Goal: Check status: Check status

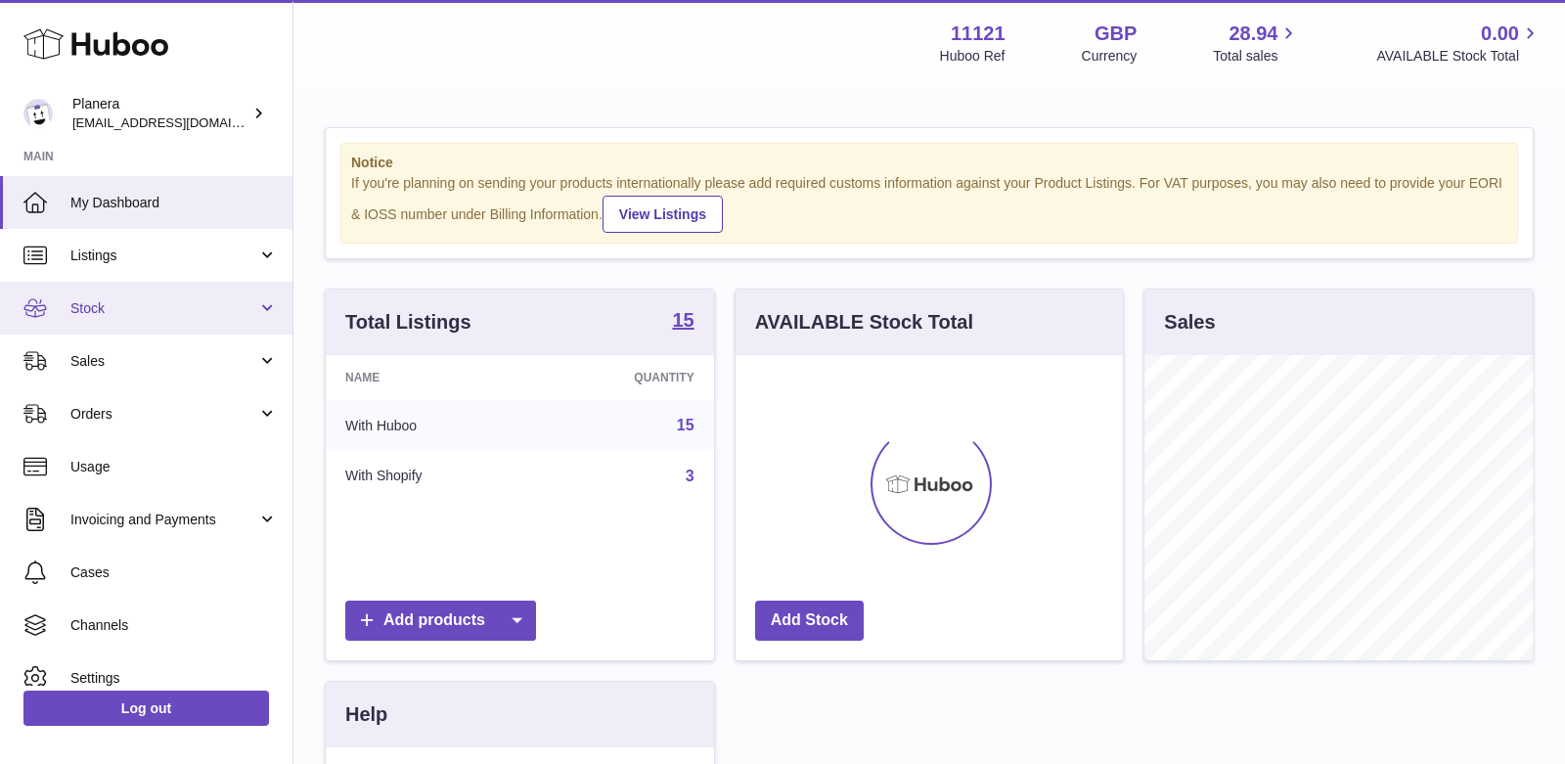
scroll to position [304, 388]
click at [109, 297] on link "Stock" at bounding box center [146, 308] width 292 height 53
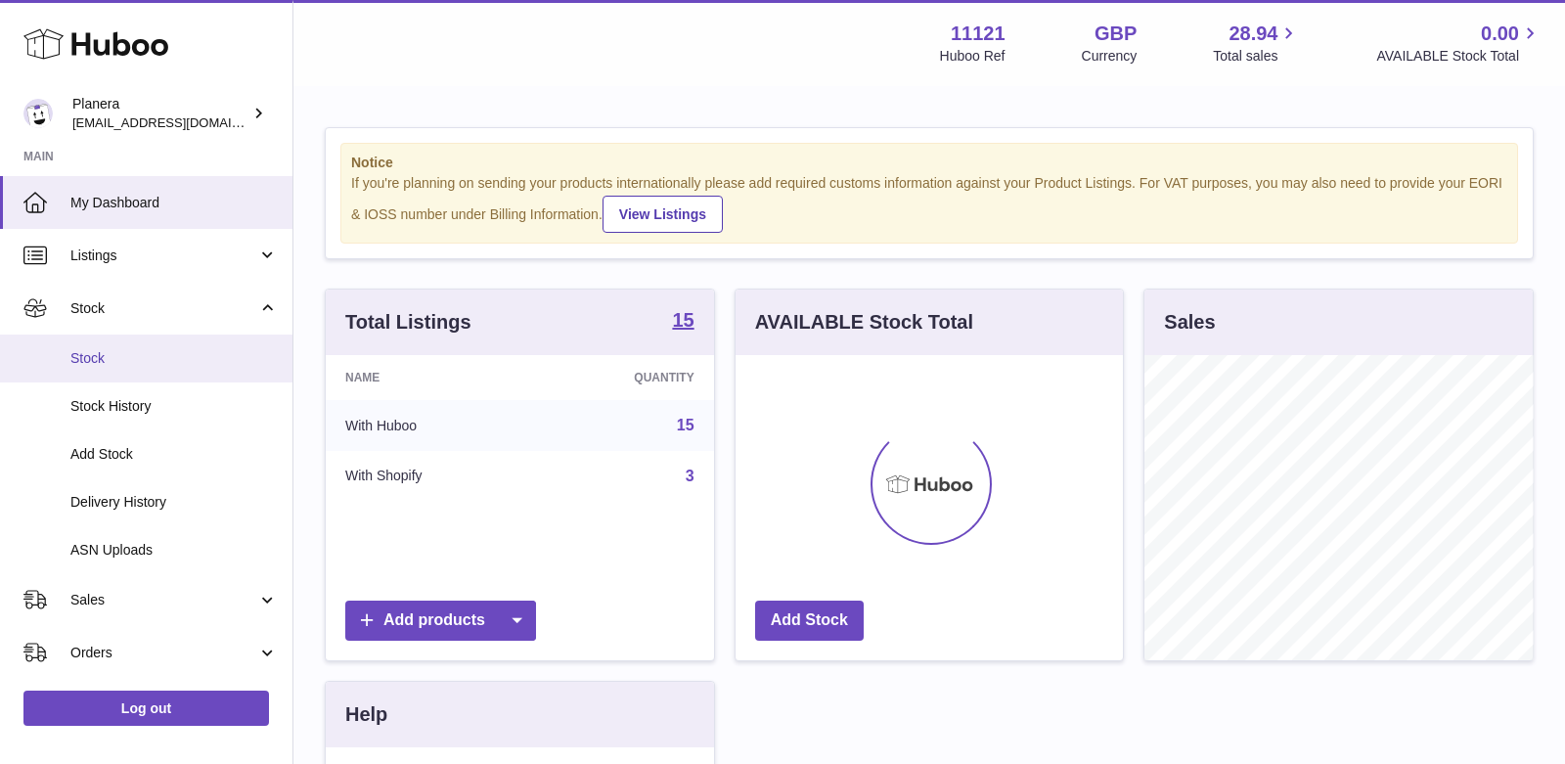
click at [108, 349] on span "Stock" at bounding box center [173, 358] width 207 height 19
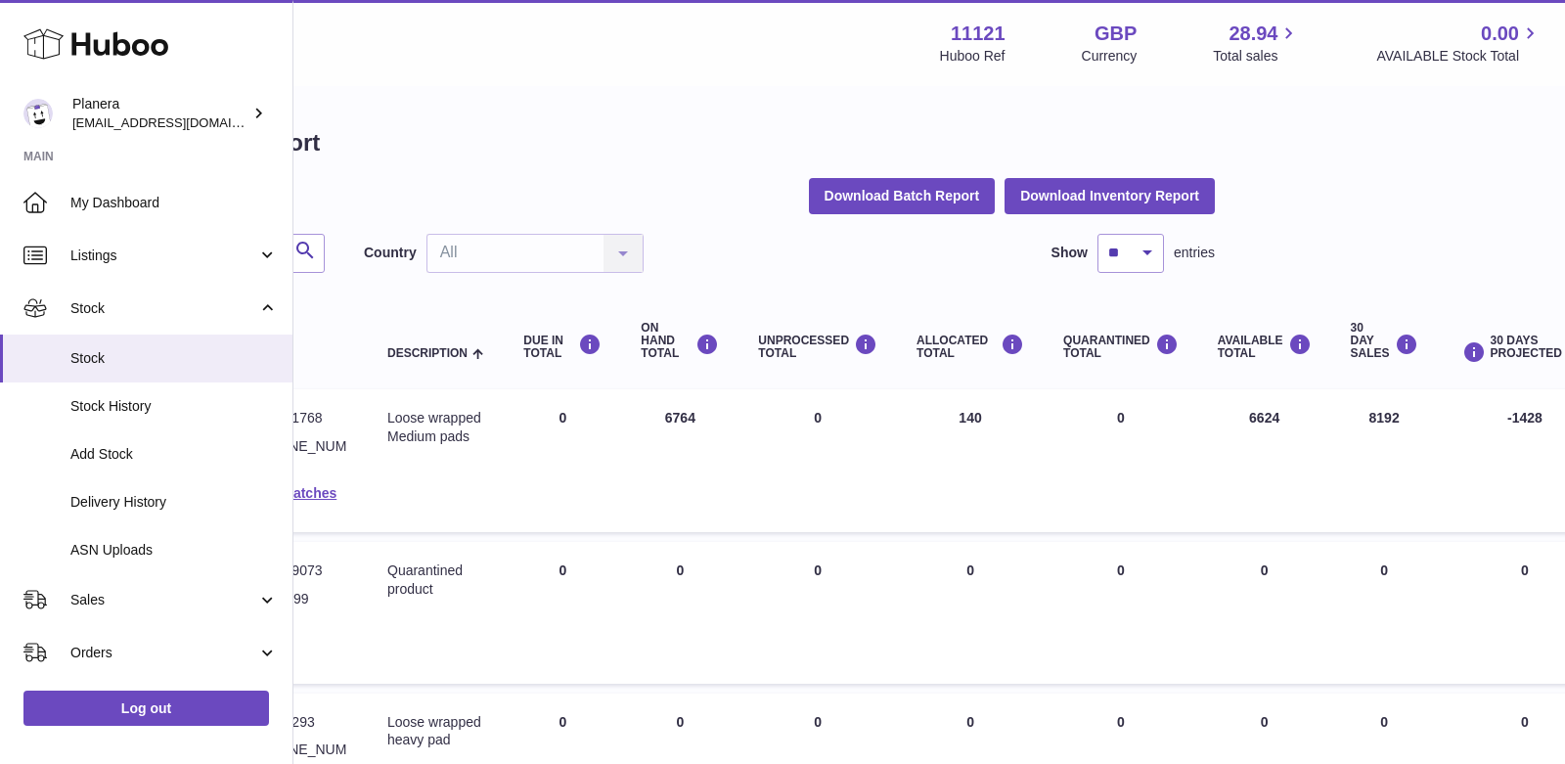
scroll to position [0, 298]
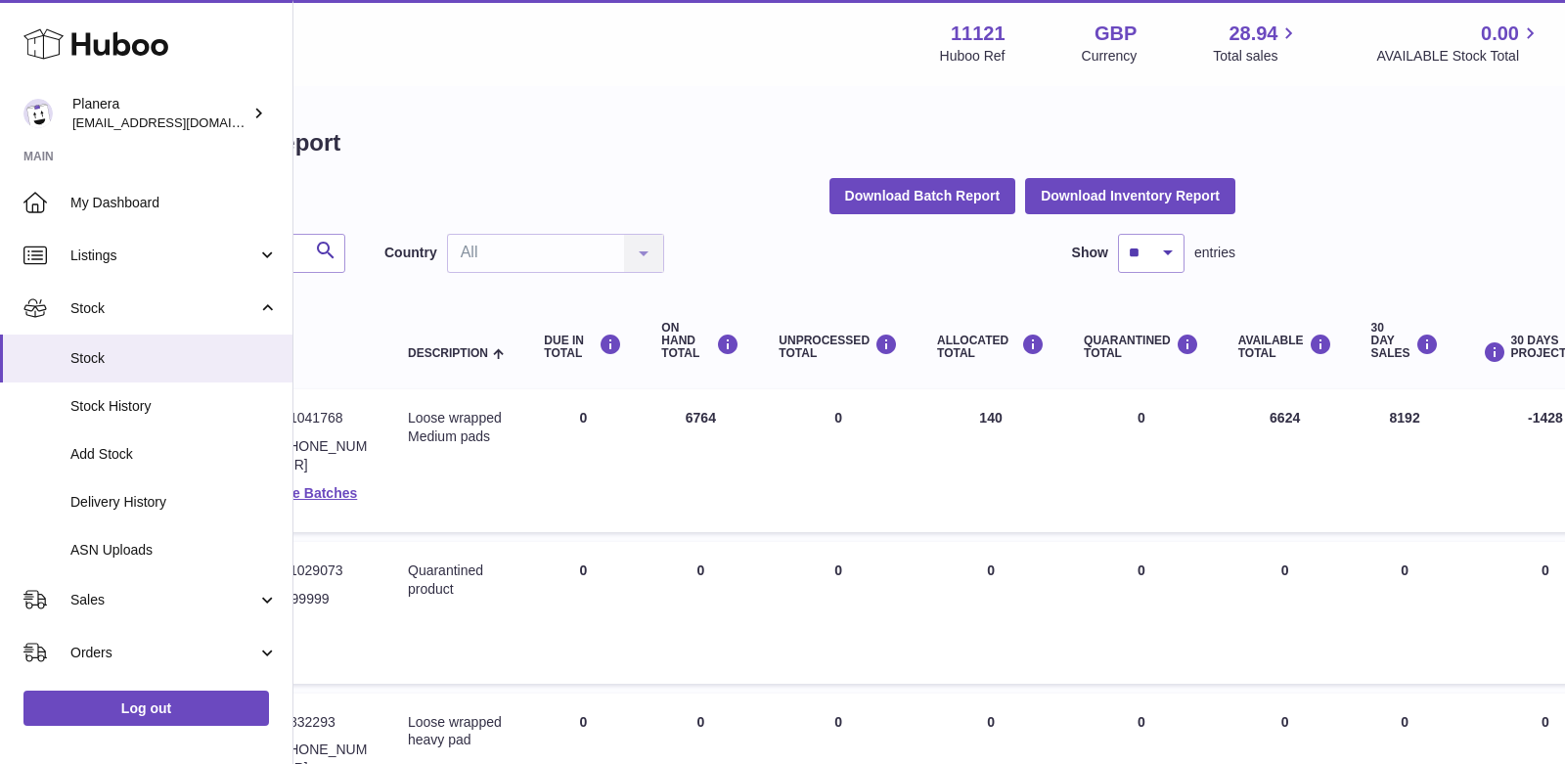
click at [1024, 431] on td "ALLOCATED Total 140" at bounding box center [990, 460] width 147 height 143
click at [1285, 419] on td "AVAILABLE Total 6624" at bounding box center [1284, 460] width 133 height 143
copy td "6624"
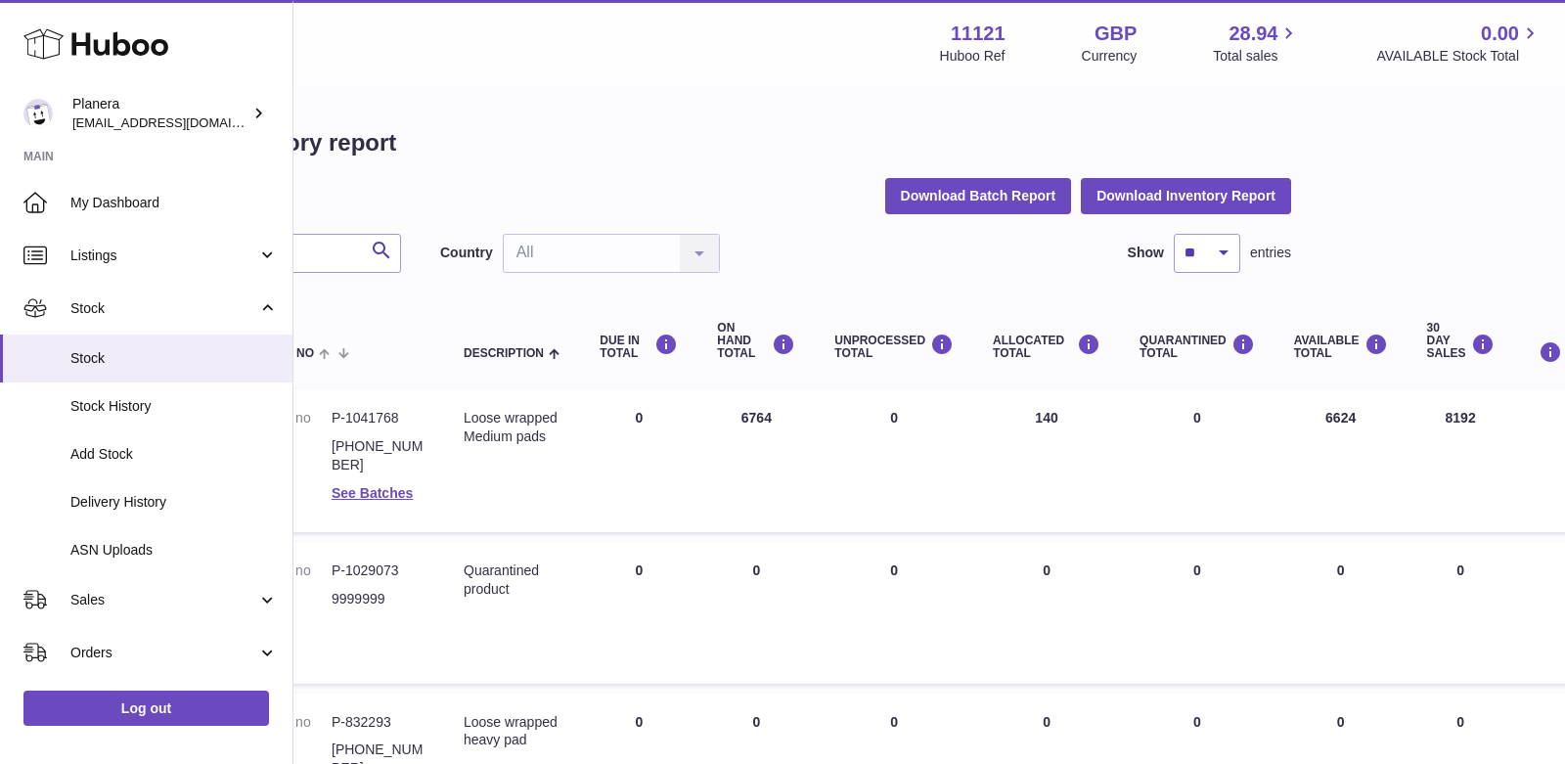
scroll to position [0, 246]
click at [1341, 419] on td "AVAILABLE Total 6624" at bounding box center [1336, 460] width 133 height 143
